Goal: Task Accomplishment & Management: Manage account settings

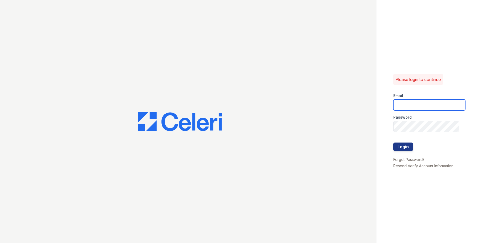
click at [409, 102] on input "email" at bounding box center [429, 104] width 72 height 11
type input "[EMAIL_ADDRESS][DOMAIN_NAME]"
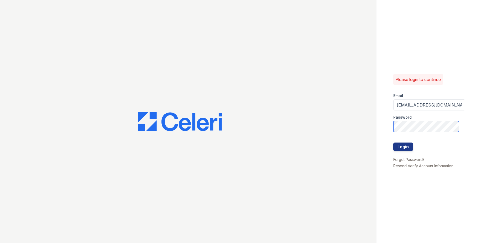
click at [393, 142] on button "Login" at bounding box center [403, 146] width 20 height 8
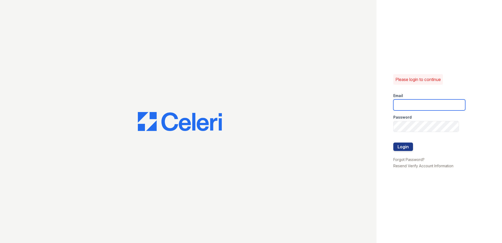
click at [418, 99] on input "email" at bounding box center [429, 104] width 72 height 11
type input "[EMAIL_ADDRESS][DOMAIN_NAME]"
